Goal: Find specific page/section: Find specific page/section

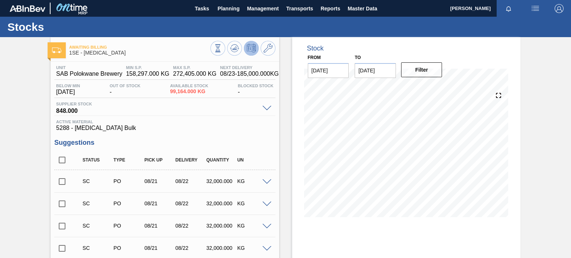
scroll to position [176, 0]
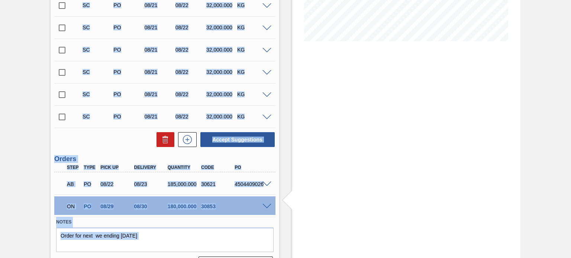
click at [571, 0] on html "Tasks Planning Management Transports Reports Master Data [PERSON_NAME] Mark all…" at bounding box center [285, 0] width 571 height 0
click at [412, 104] on div "Stock From [DATE] to [DATE] Filter 08/25 Stock Projection 476,164 SAP Planning …" at bounding box center [406, 69] width 228 height 417
drag, startPoint x: 569, startPoint y: 125, endPoint x: 571, endPoint y: 114, distance: 10.5
click at [571, 0] on html "Tasks Planning Management Transports Reports Master Data [PERSON_NAME] Mark all…" at bounding box center [285, 0] width 571 height 0
click at [438, 127] on div "Stock From [DATE] to [DATE] Filter 08/25 Stock Projection 476,164 SAP Planning …" at bounding box center [406, 69] width 228 height 417
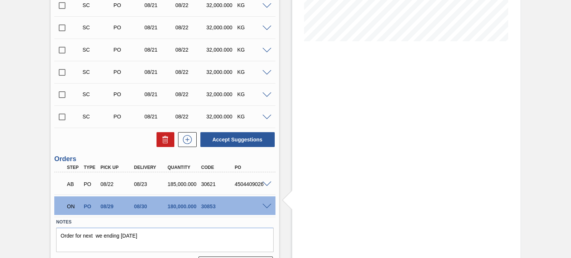
click at [438, 127] on div "Stock From [DATE] to [DATE] Filter 08/25 Stock Projection 476,164 SAP Planning …" at bounding box center [406, 69] width 228 height 417
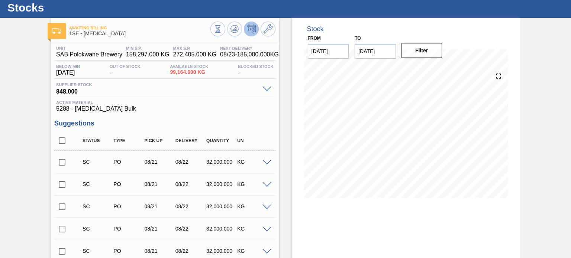
scroll to position [0, 0]
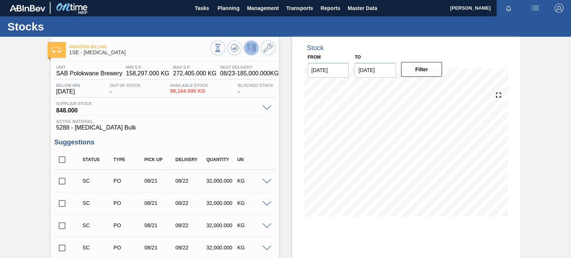
click at [199, 43] on div "Awaiting Billing 1SE - [MEDICAL_DATA]" at bounding box center [139, 50] width 141 height 17
click at [222, 9] on span "Planning" at bounding box center [228, 8] width 22 height 9
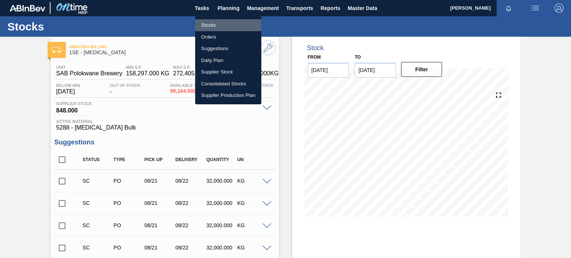
click at [211, 25] on li "Stocks" at bounding box center [228, 25] width 66 height 12
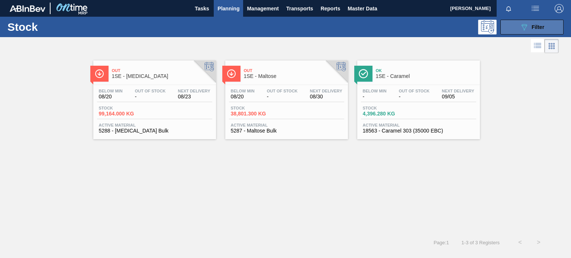
click at [545, 23] on button "089F7B8B-B2A5-4AFE-B5C0-19BA573D28AC Filter" at bounding box center [531, 27] width 63 height 15
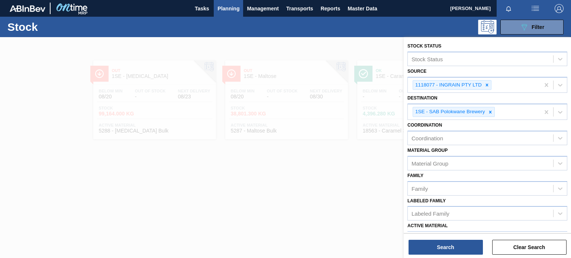
click at [299, 215] on div at bounding box center [285, 166] width 571 height 258
